Goal: Task Accomplishment & Management: Use online tool/utility

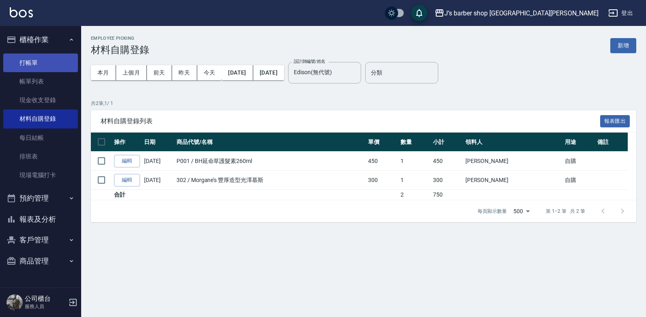
click at [34, 67] on link "打帳單" at bounding box center [40, 63] width 75 height 19
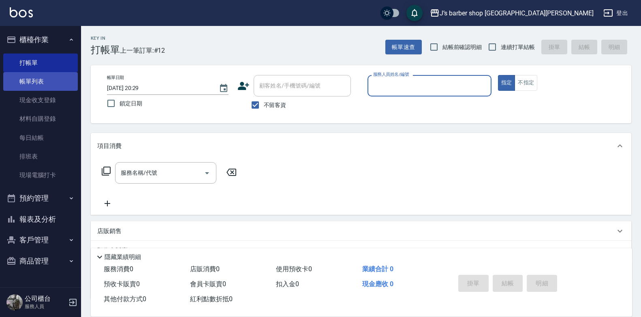
click at [38, 76] on link "帳單列表" at bounding box center [40, 81] width 75 height 19
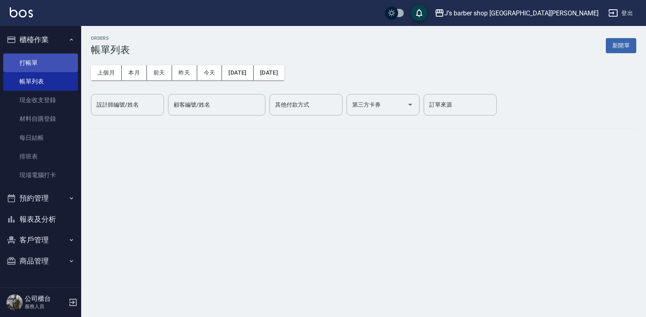
click at [35, 61] on link "打帳單" at bounding box center [40, 63] width 75 height 19
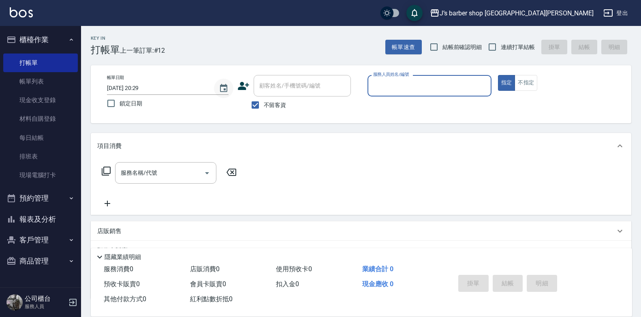
click at [221, 86] on icon "Choose date, selected date is 2025-09-21" at bounding box center [223, 88] width 7 height 8
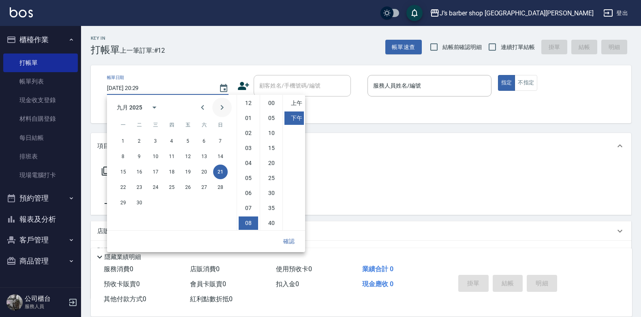
scroll to position [45, 0]
click at [141, 186] on button "23" at bounding box center [139, 187] width 15 height 15
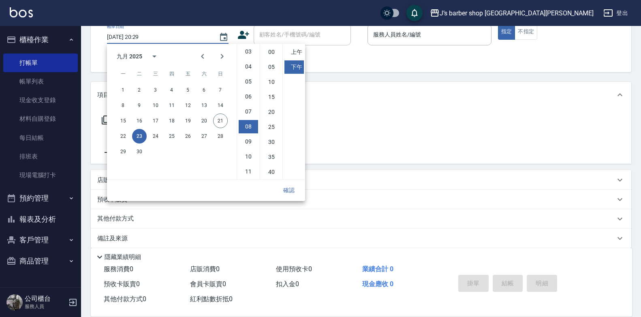
scroll to position [60, 0]
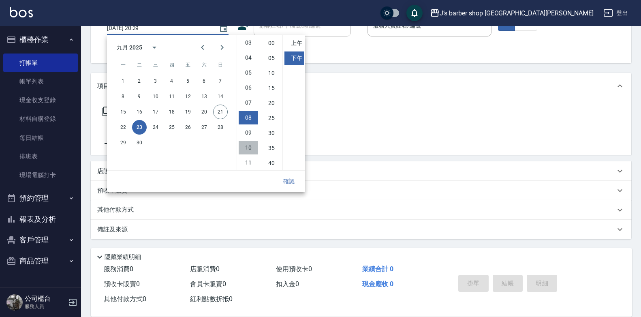
click at [249, 146] on li "10" at bounding box center [248, 147] width 19 height 13
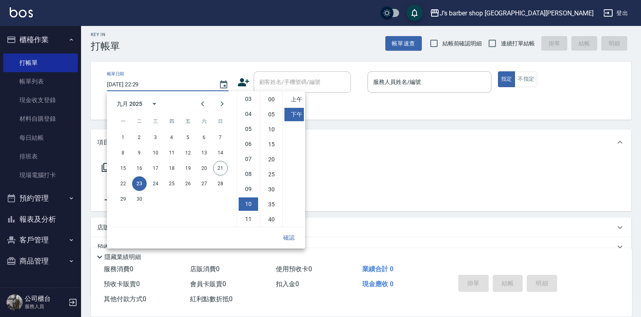
scroll to position [0, 0]
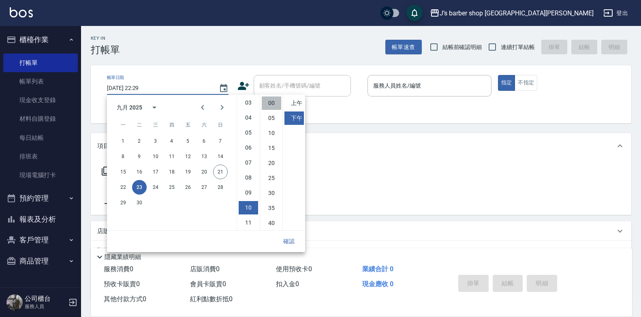
click at [270, 107] on li "00" at bounding box center [271, 103] width 19 height 13
click at [296, 103] on li "上午" at bounding box center [294, 103] width 19 height 13
type input "[DATE] 10:00"
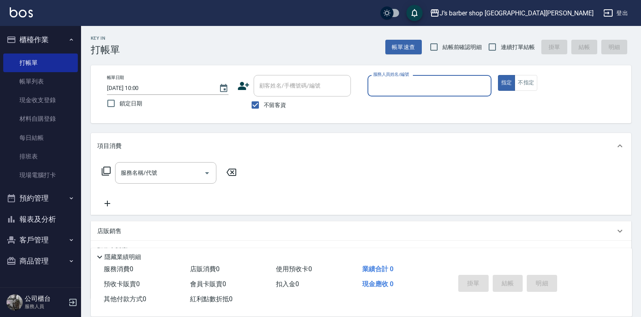
click at [399, 83] on input "服務人員姓名/編號" at bounding box center [429, 86] width 117 height 14
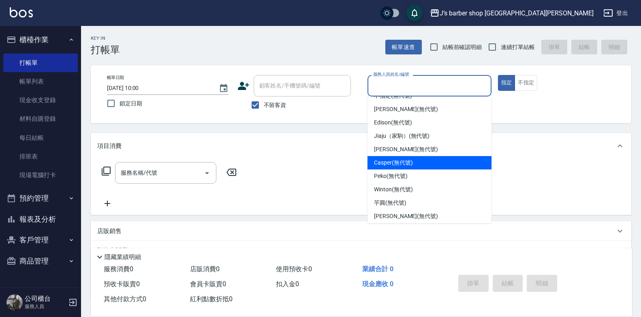
scroll to position [13, 0]
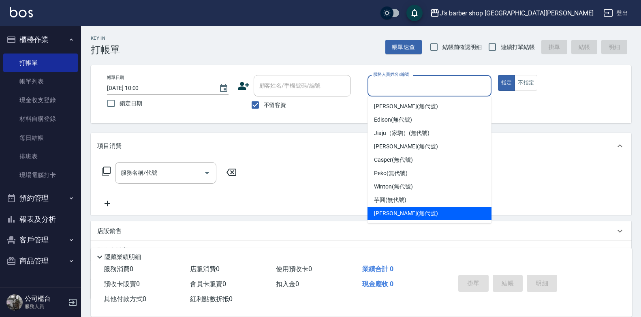
click at [386, 210] on span "[PERSON_NAME] (無代號)" at bounding box center [406, 213] width 64 height 9
type input "[PERSON_NAME](無代號)"
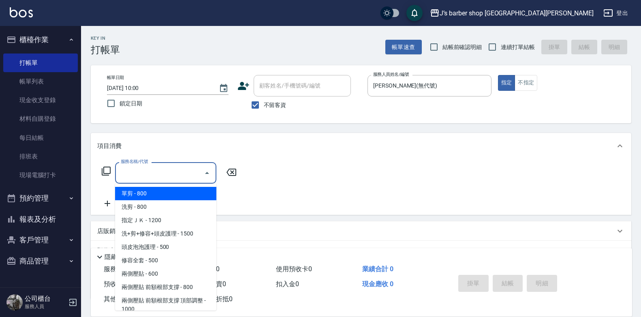
click at [168, 175] on input "服務名稱/代號" at bounding box center [160, 173] width 82 height 14
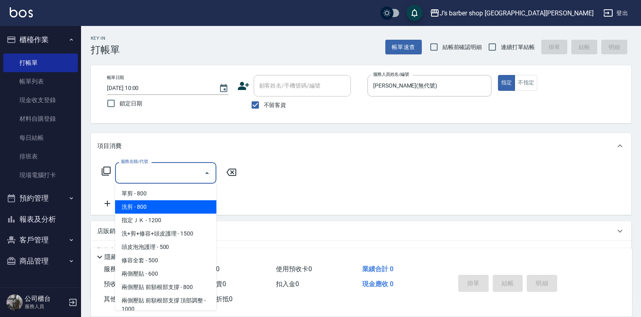
click at [155, 207] on span "洗剪 - 800" at bounding box center [165, 206] width 101 height 13
type input "洗剪(101)"
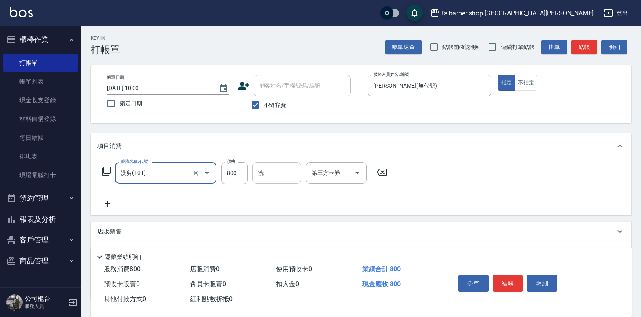
click at [290, 175] on input "洗-1" at bounding box center [276, 173] width 41 height 14
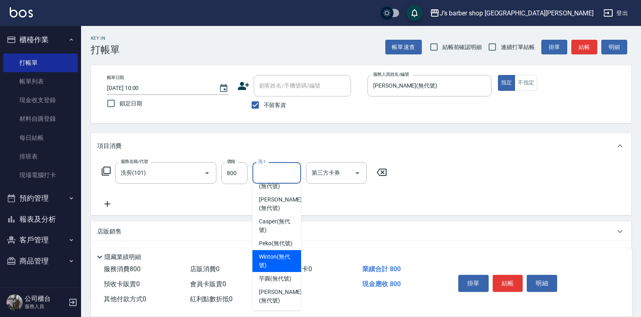
scroll to position [99, 0]
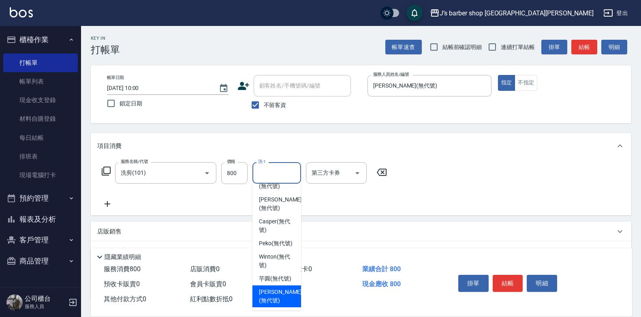
click at [272, 292] on span "[PERSON_NAME] (無代號)" at bounding box center [280, 296] width 43 height 17
type input "[PERSON_NAME](無代號)"
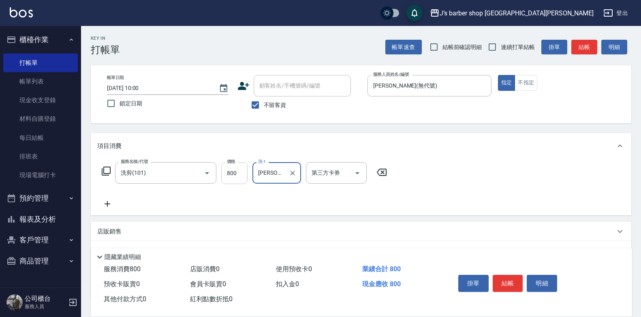
click at [238, 178] on input "800" at bounding box center [234, 173] width 26 height 22
type input "500"
click at [514, 281] on button "結帳" at bounding box center [508, 283] width 30 height 17
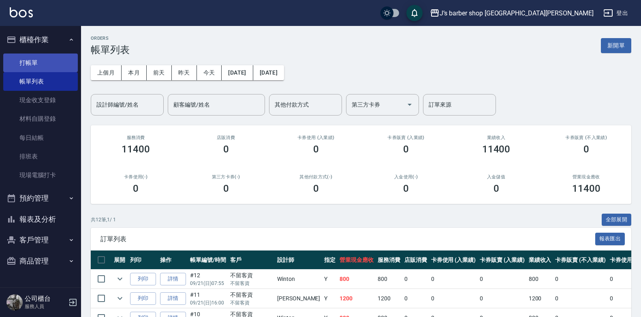
click at [50, 59] on link "打帳單" at bounding box center [40, 63] width 75 height 19
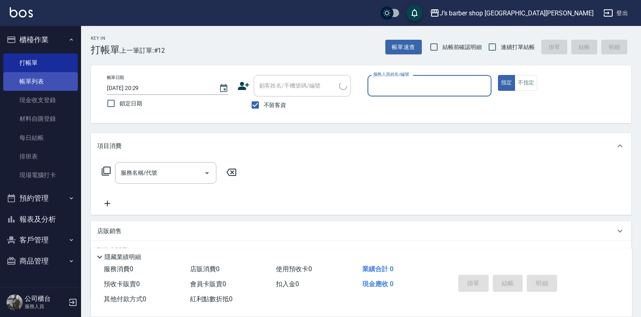
click at [41, 85] on link "帳單列表" at bounding box center [40, 81] width 75 height 19
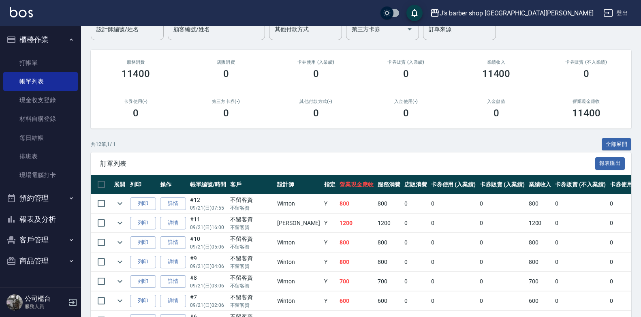
scroll to position [81, 0]
